Goal: Communication & Community: Participate in discussion

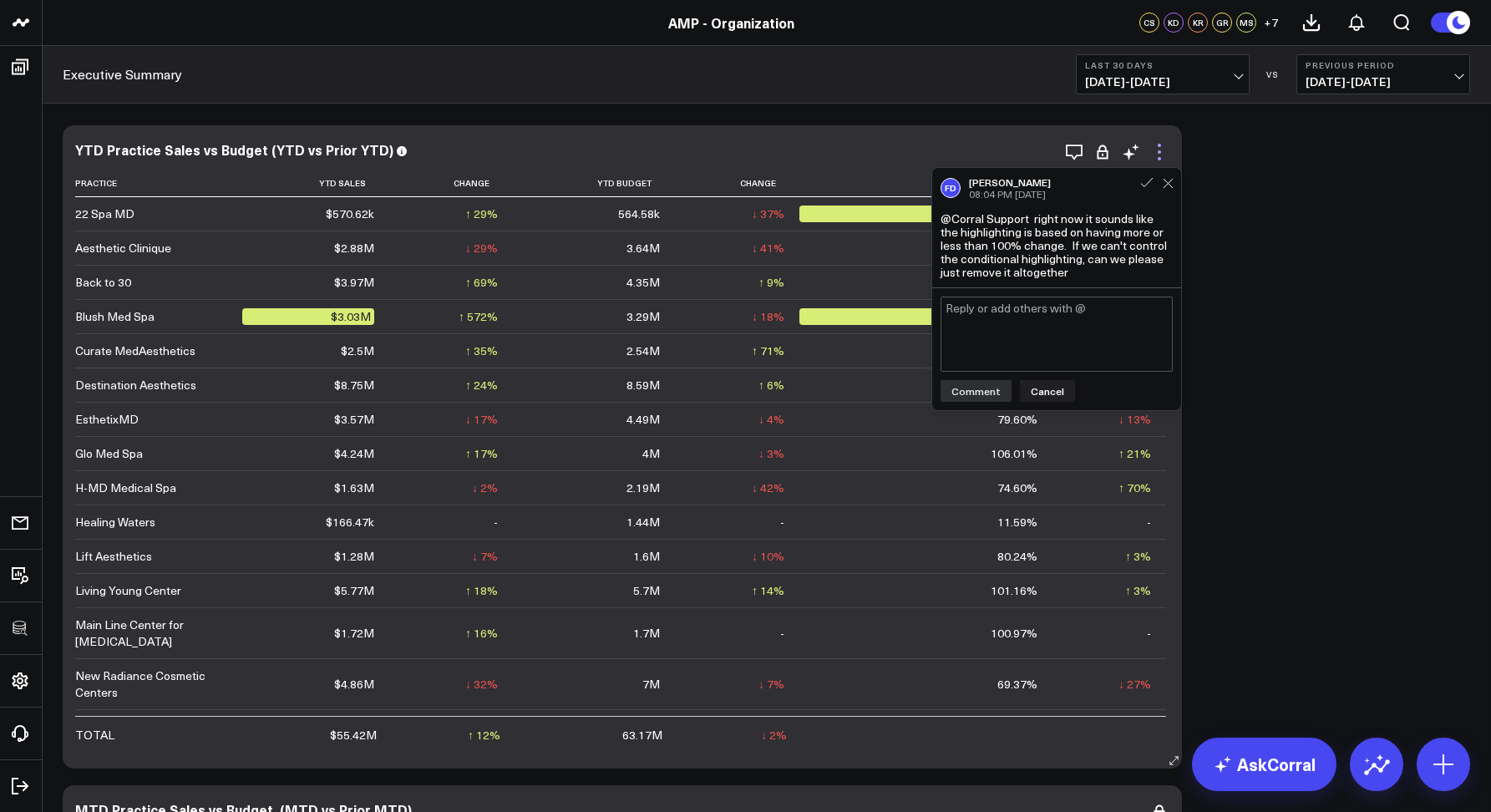
click at [1156, 143] on icon at bounding box center [1159, 152] width 20 height 20
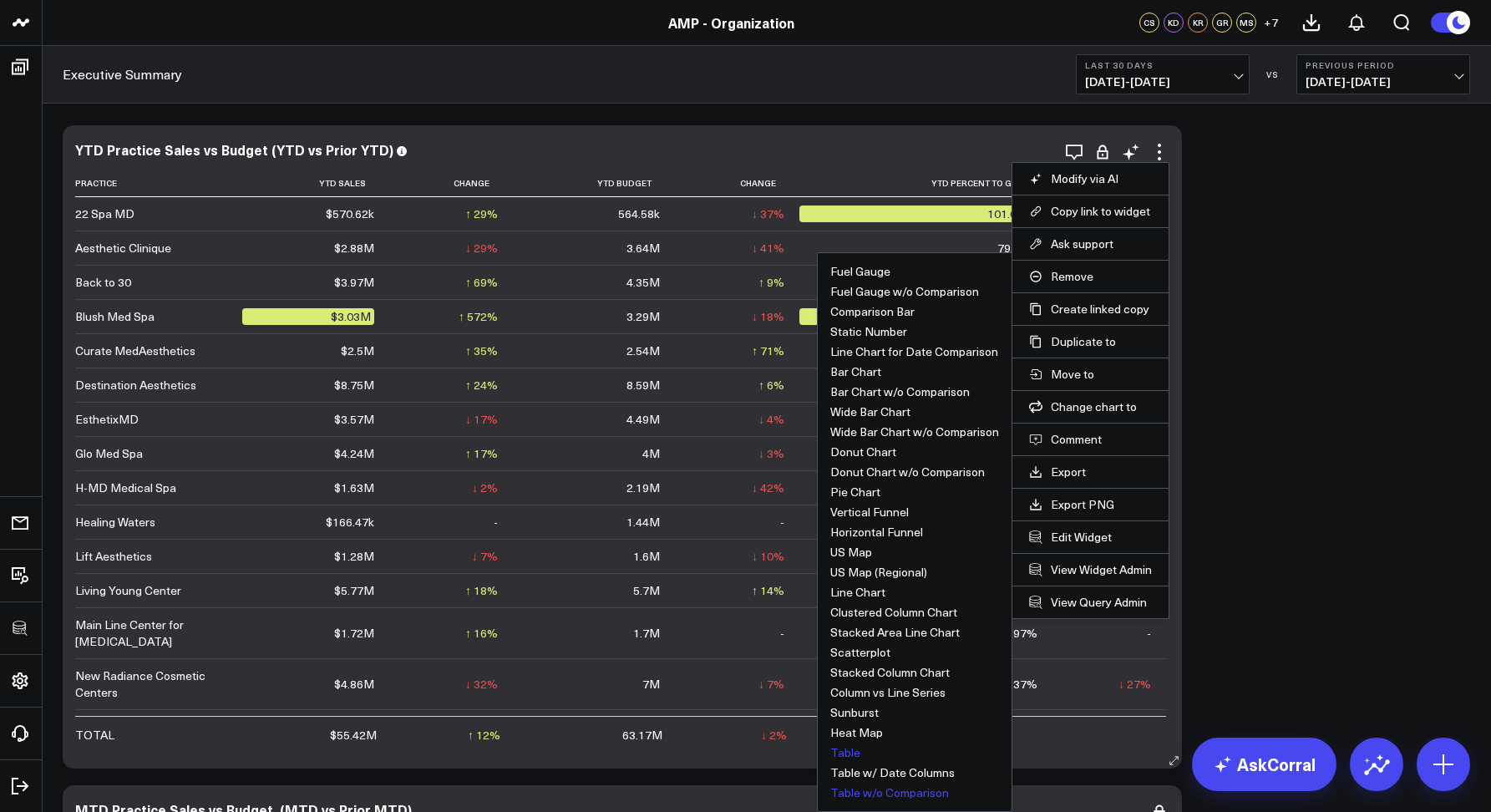
click at [872, 794] on button "Table w/o Comparison" at bounding box center [888, 793] width 118 height 12
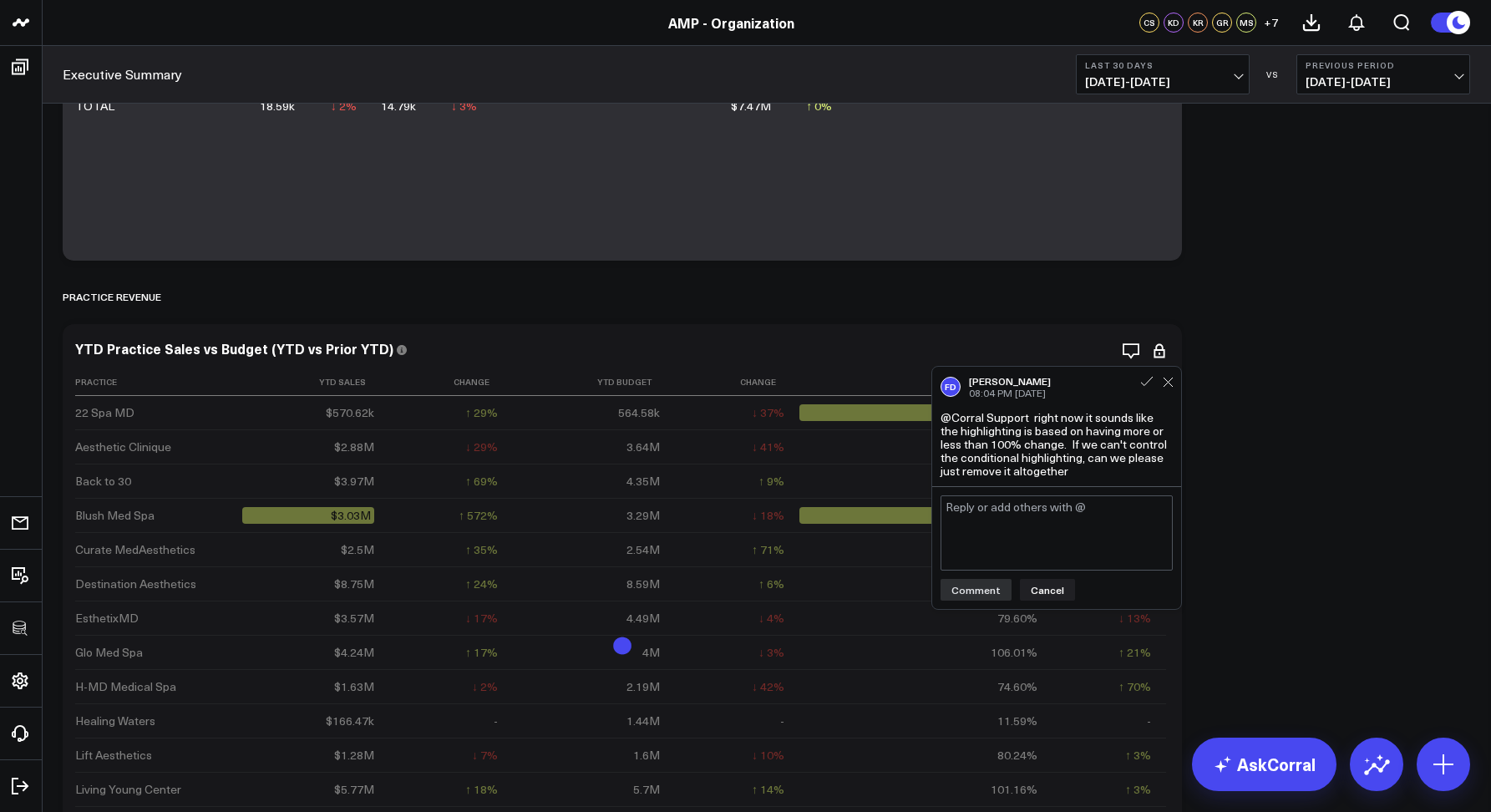
scroll to position [453, 0]
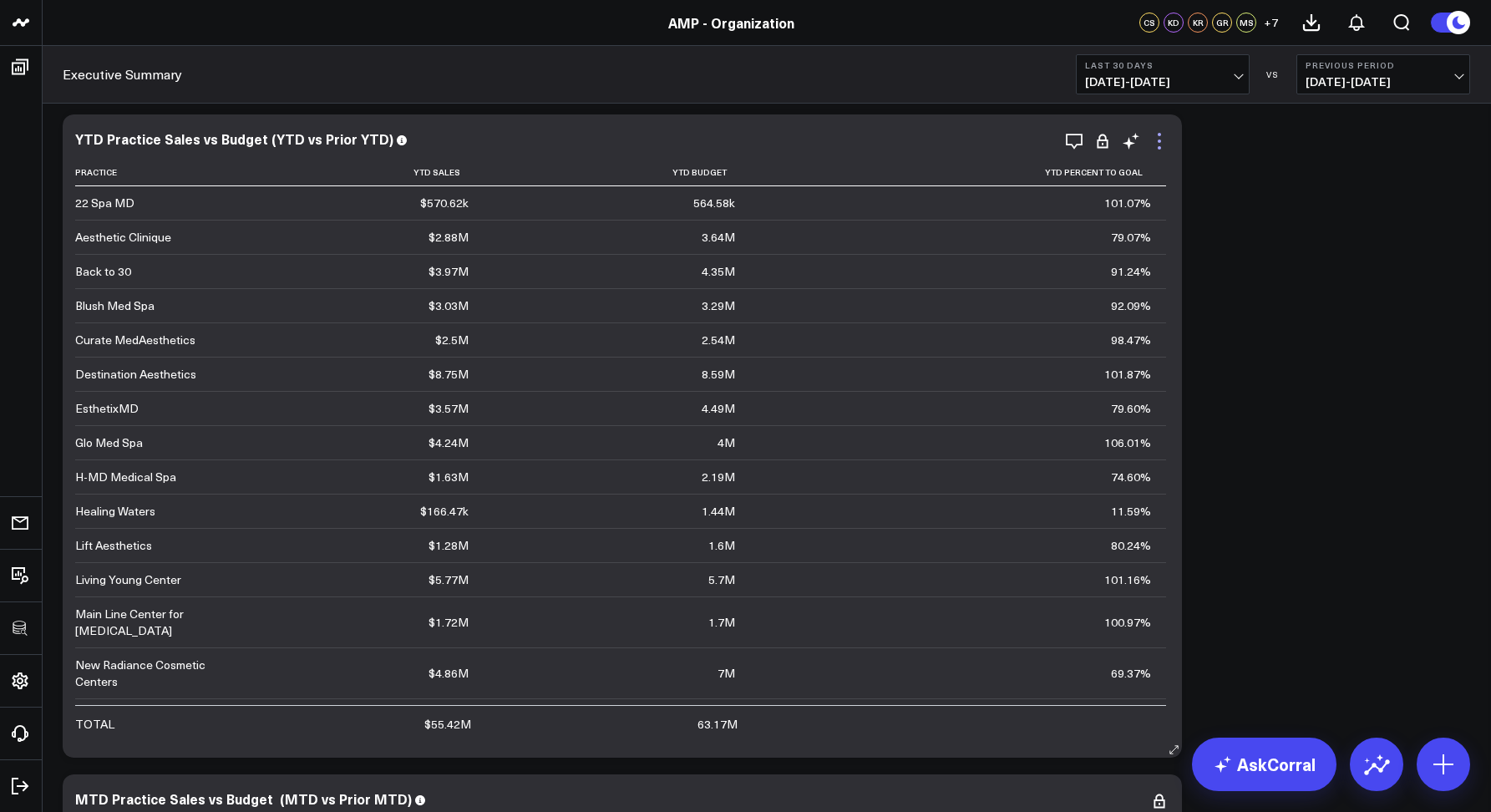
click at [1162, 141] on icon at bounding box center [1159, 141] width 20 height 20
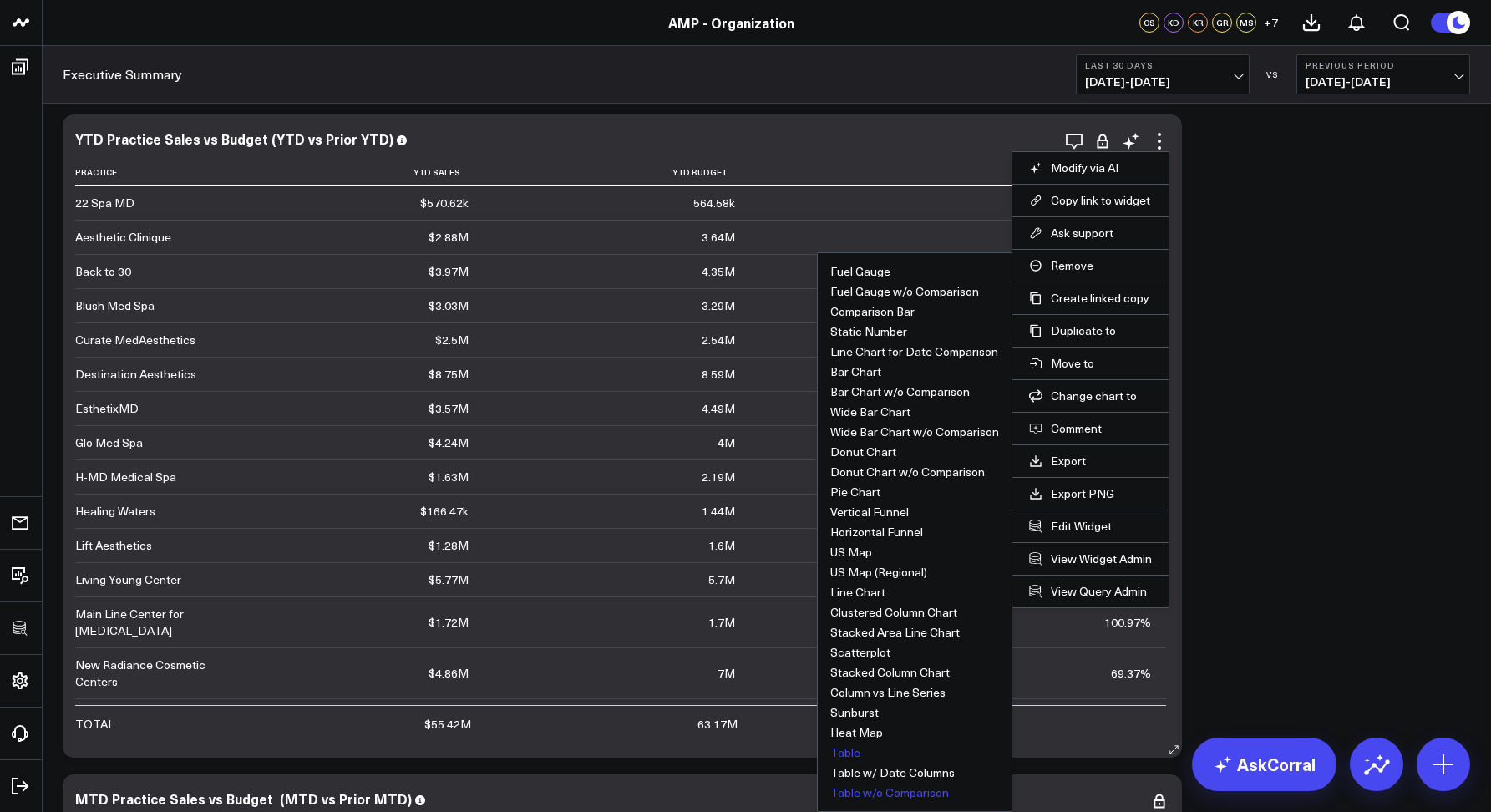
click at [852, 748] on button "Table" at bounding box center [845, 753] width 30 height 12
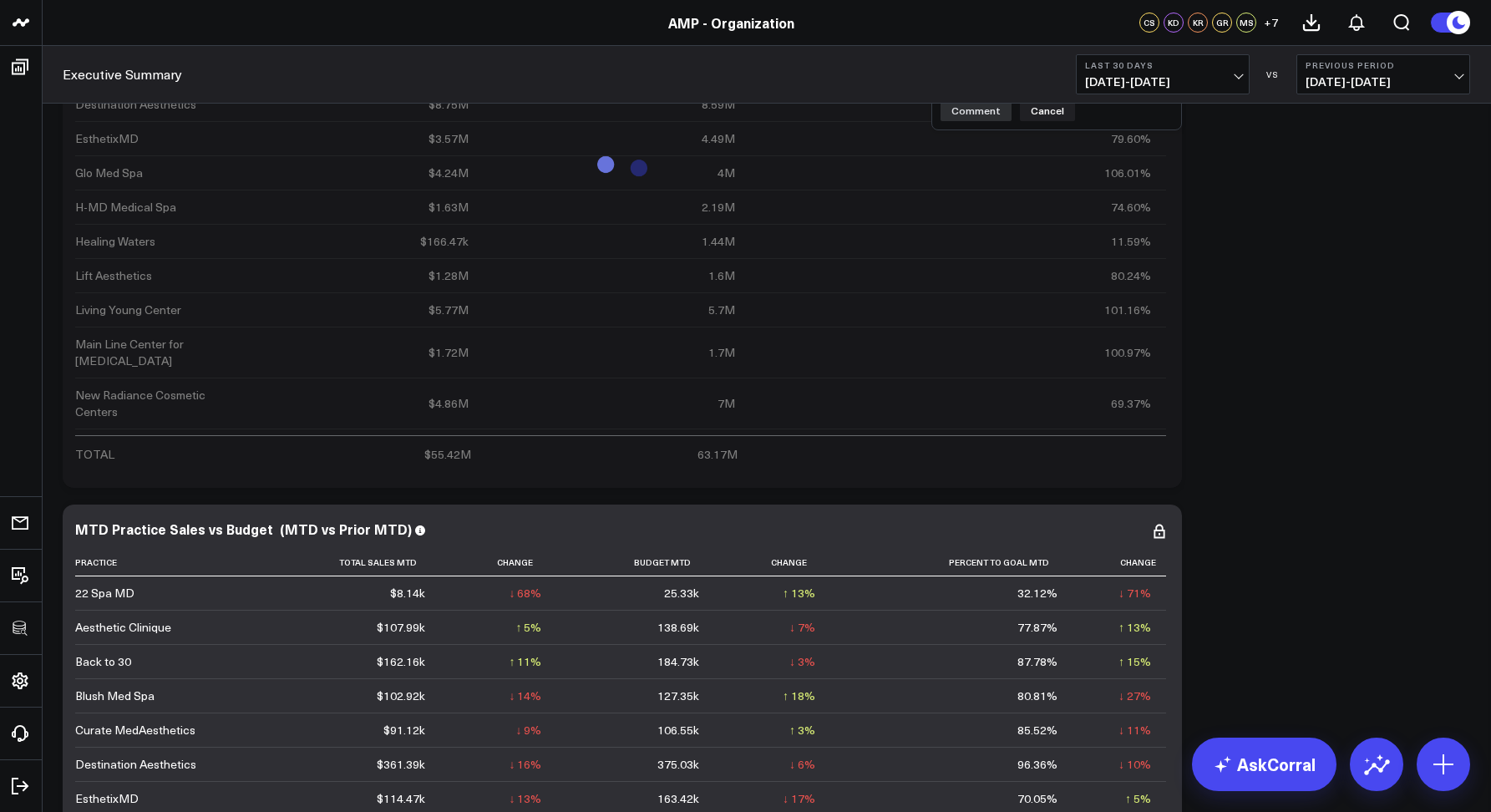
scroll to position [504, 0]
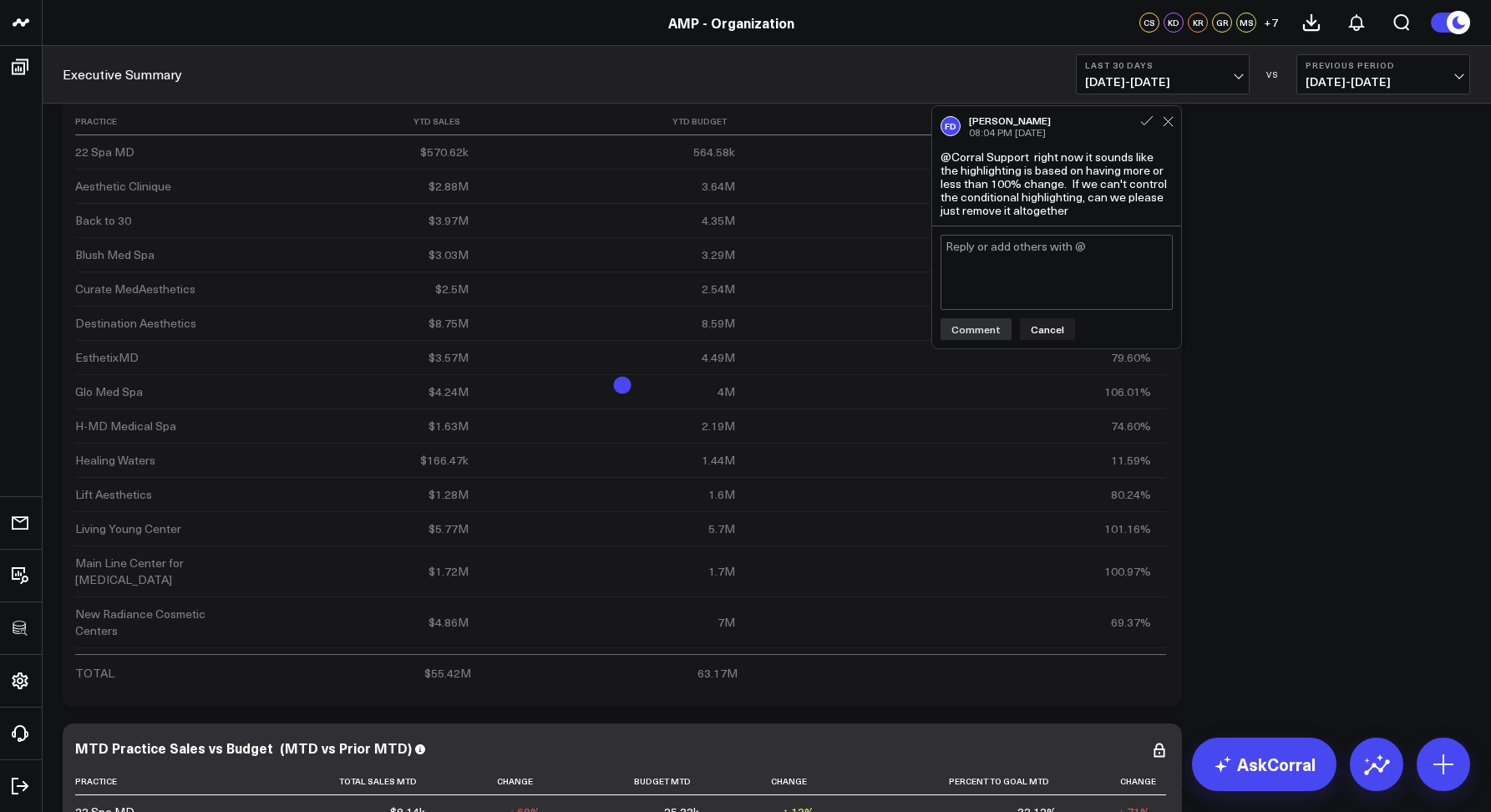
click at [1056, 278] on textarea at bounding box center [1056, 272] width 232 height 75
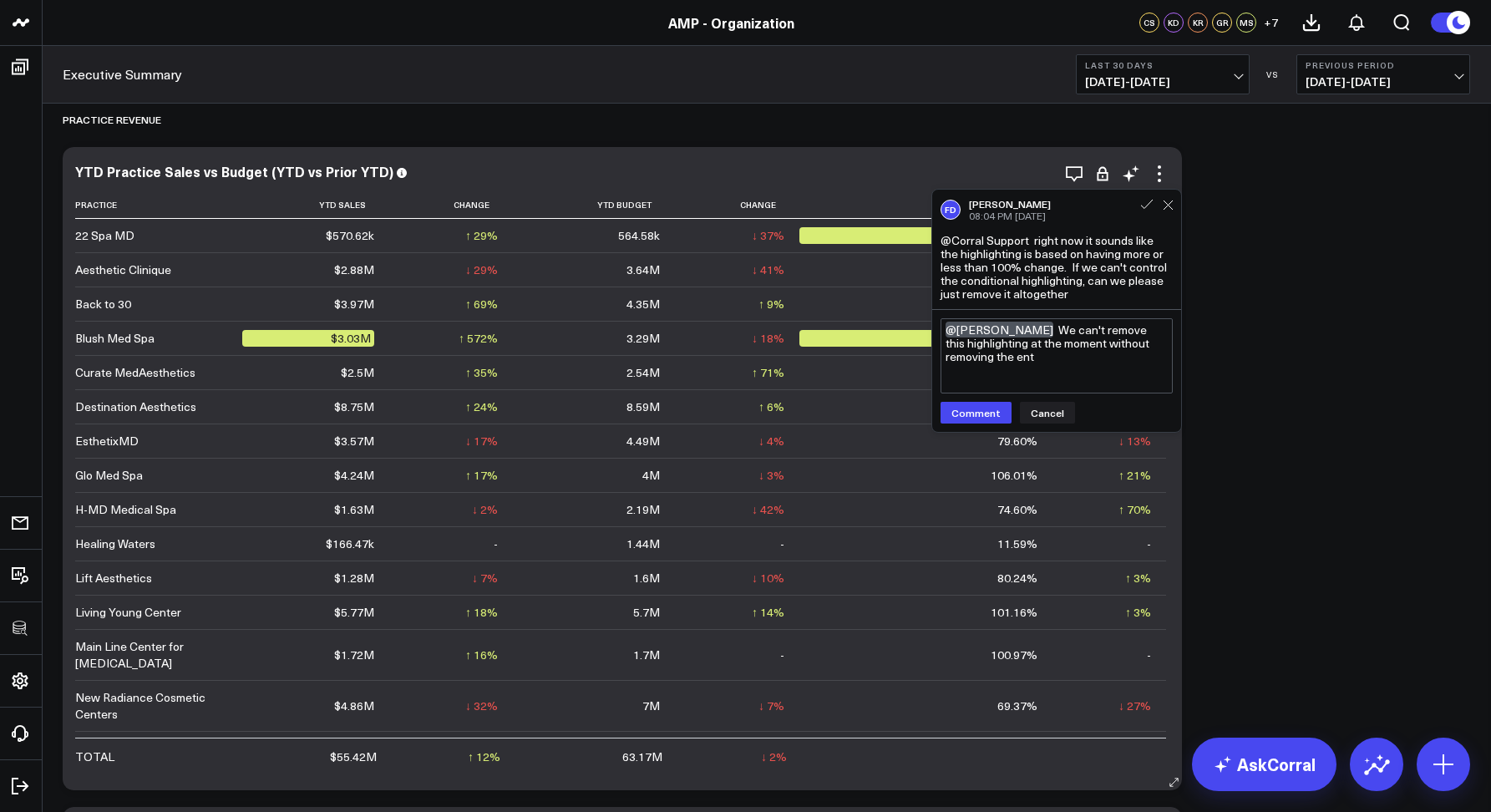
scroll to position [405, 0]
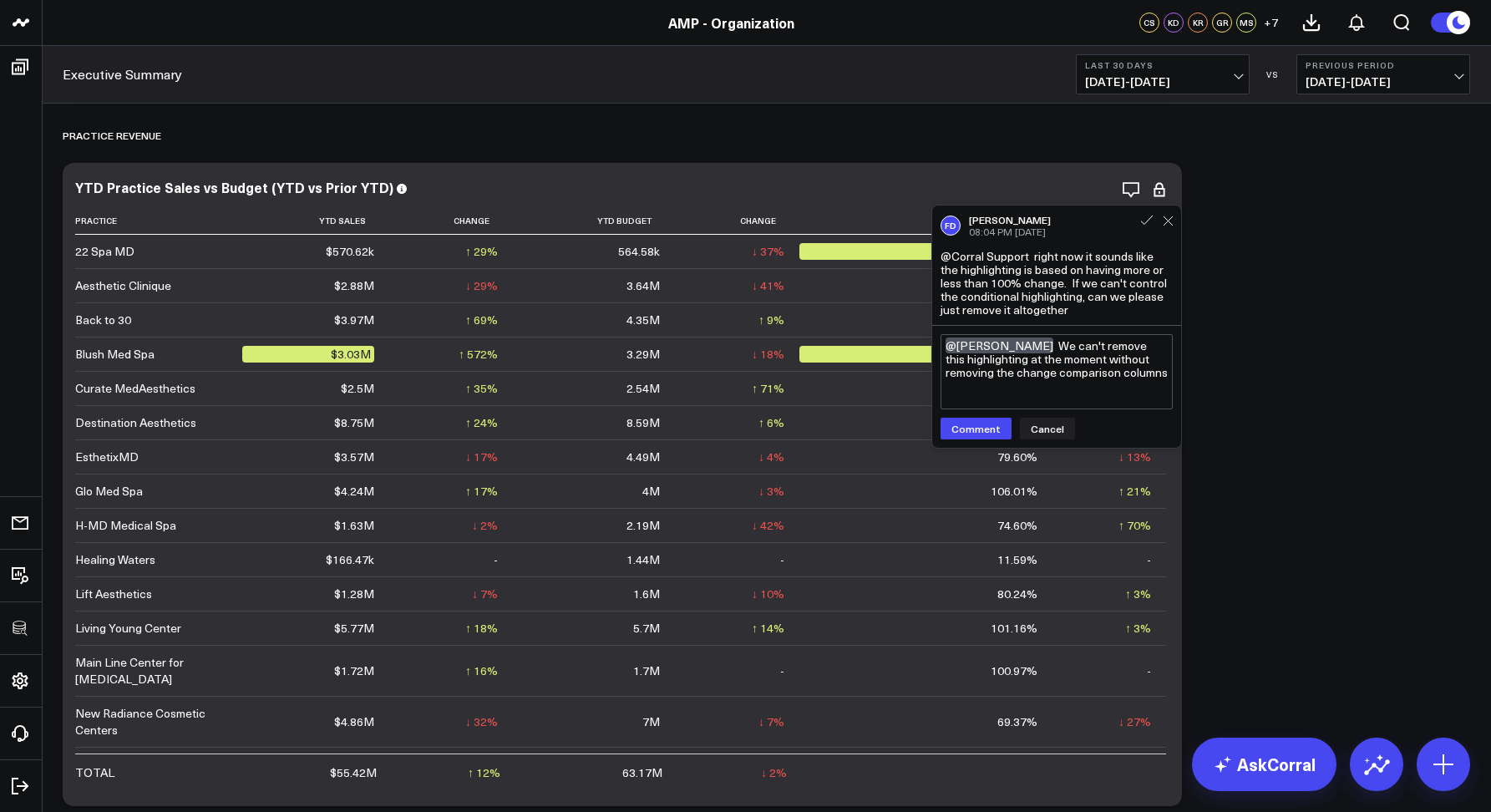
click at [1052, 385] on textarea "@Francis DeMonte We can't remove this highlighting at the moment without removi…" at bounding box center [1056, 372] width 232 height 75
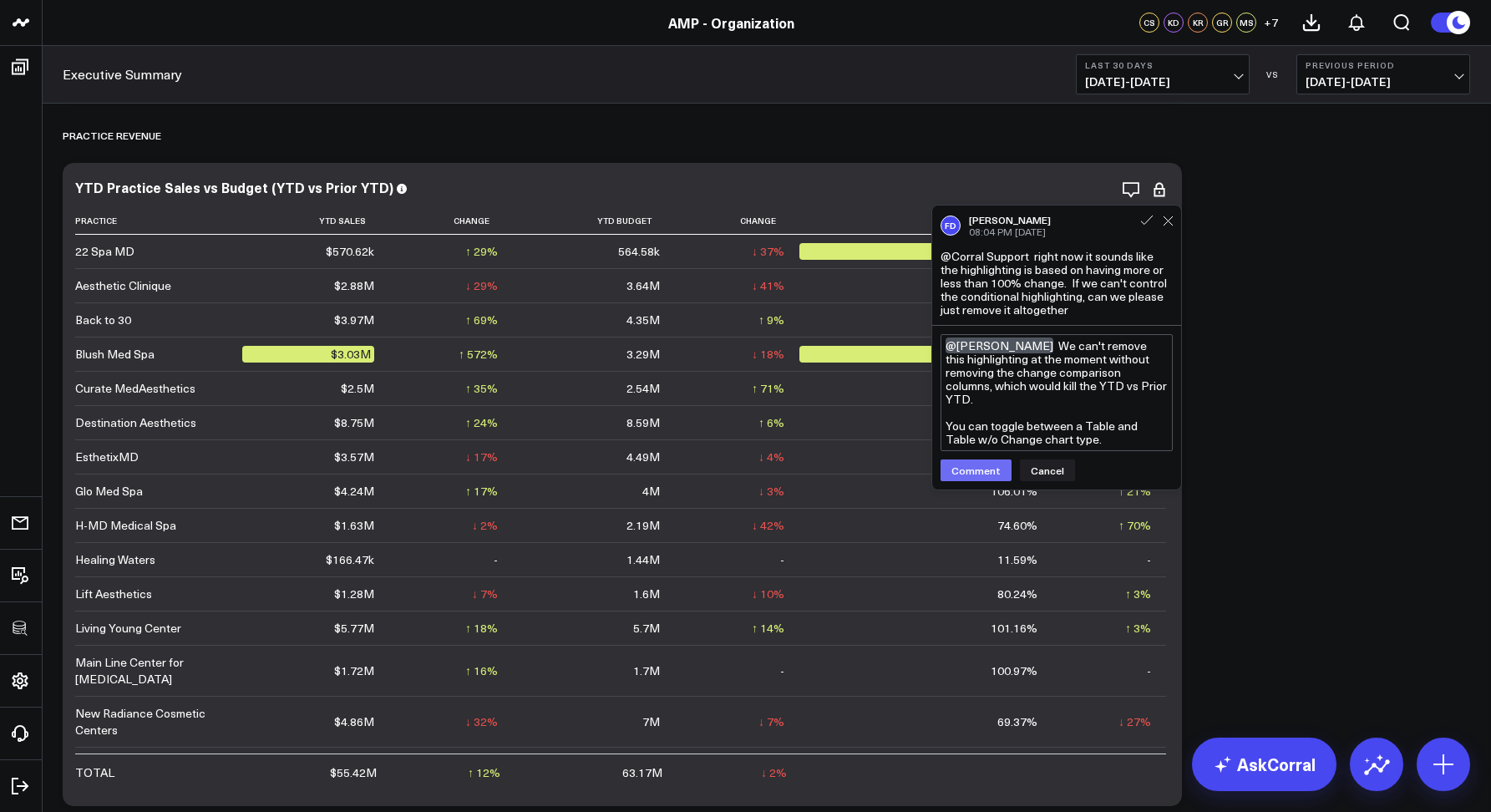
type textarea "@Francis DeMonte We can't remove this highlighting at the moment without removi…"
click at [976, 470] on button "Comment" at bounding box center [976, 470] width 71 height 22
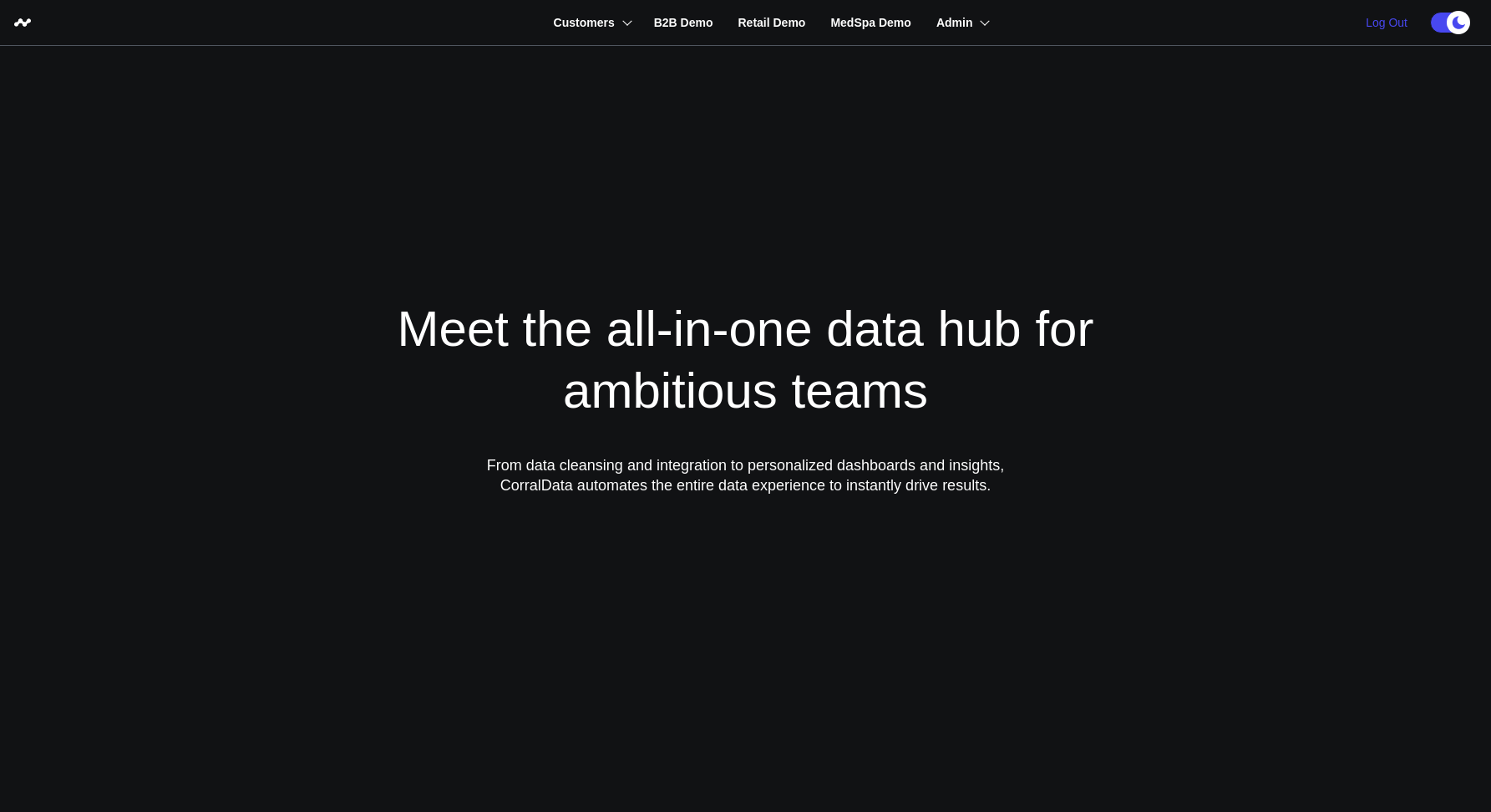
click at [1397, 15] on link "Log Out" at bounding box center [1386, 23] width 75 height 45
